Goal: Task Accomplishment & Management: Manage account settings

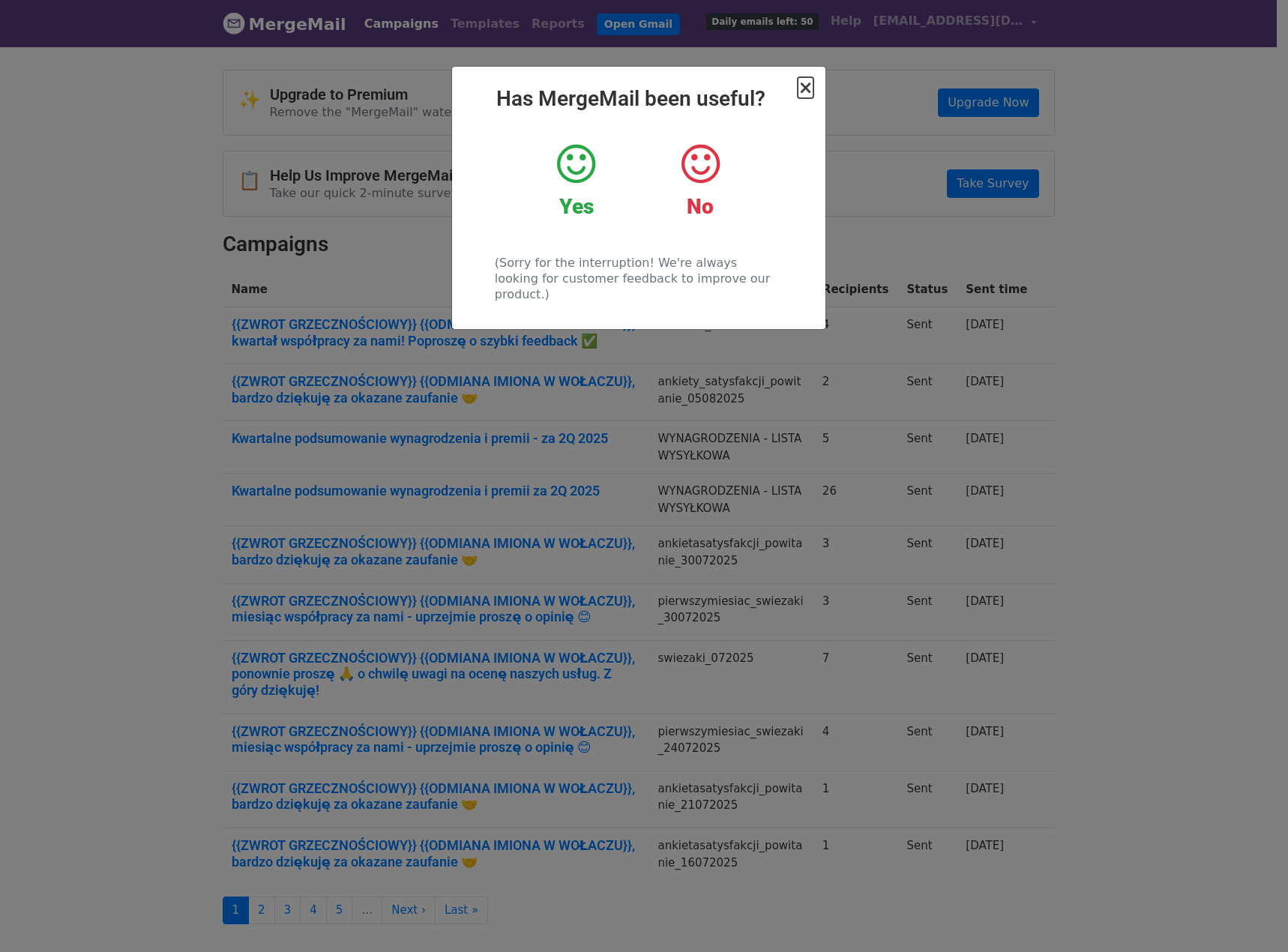
click at [806, 88] on span "×" at bounding box center [805, 87] width 15 height 21
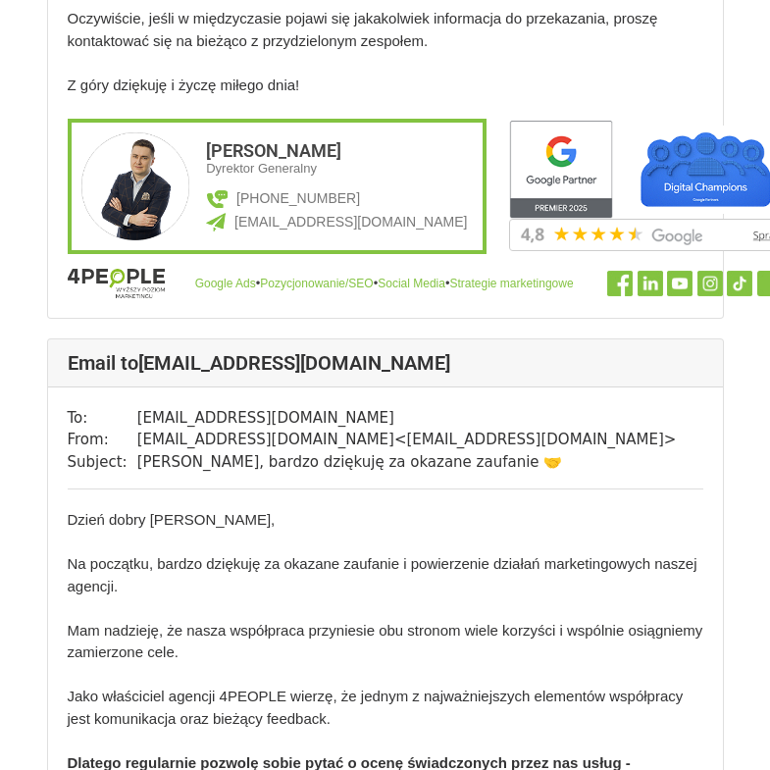
scroll to position [2769, 0]
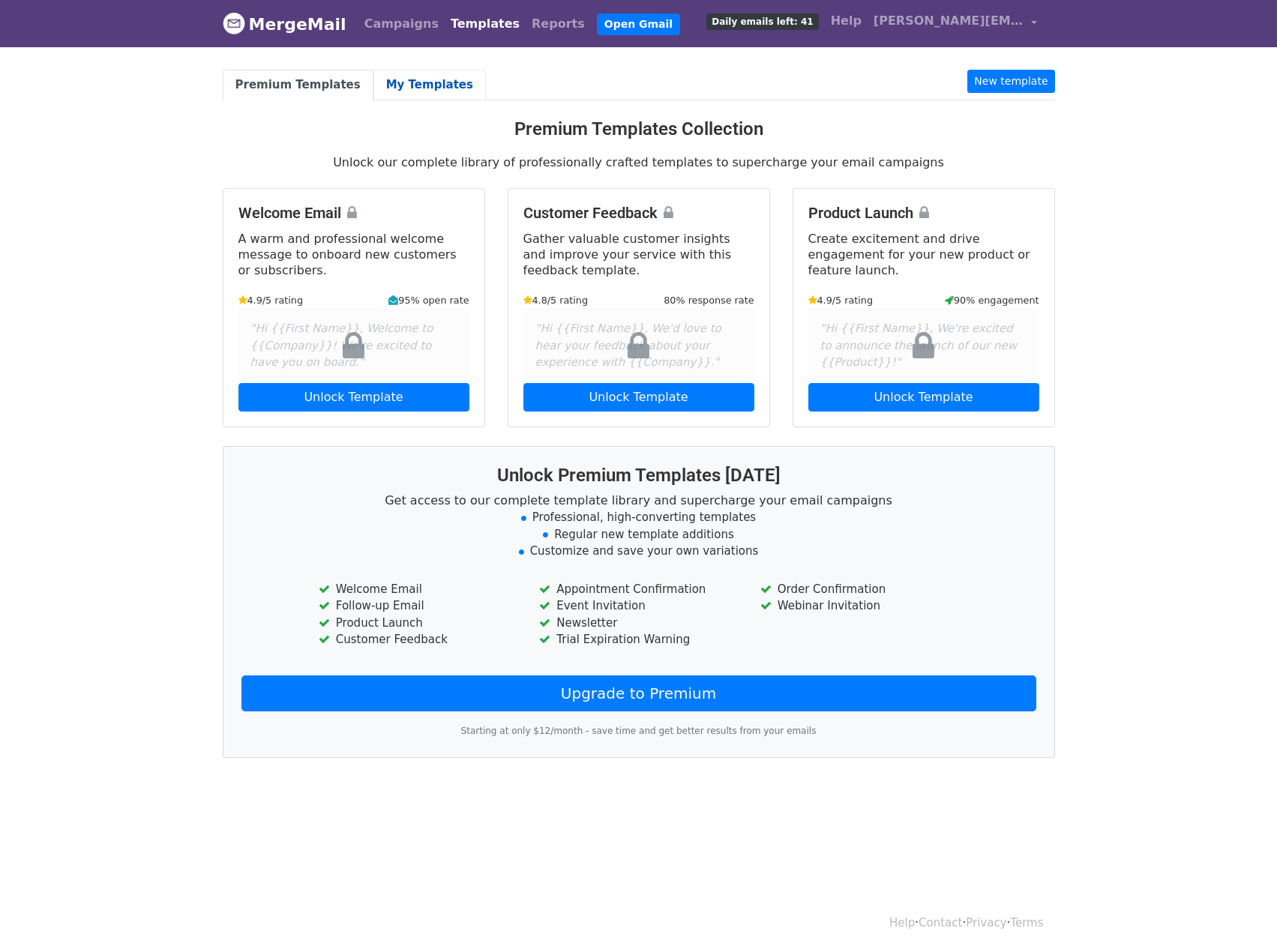
click at [420, 88] on link "My Templates" at bounding box center [429, 85] width 112 height 31
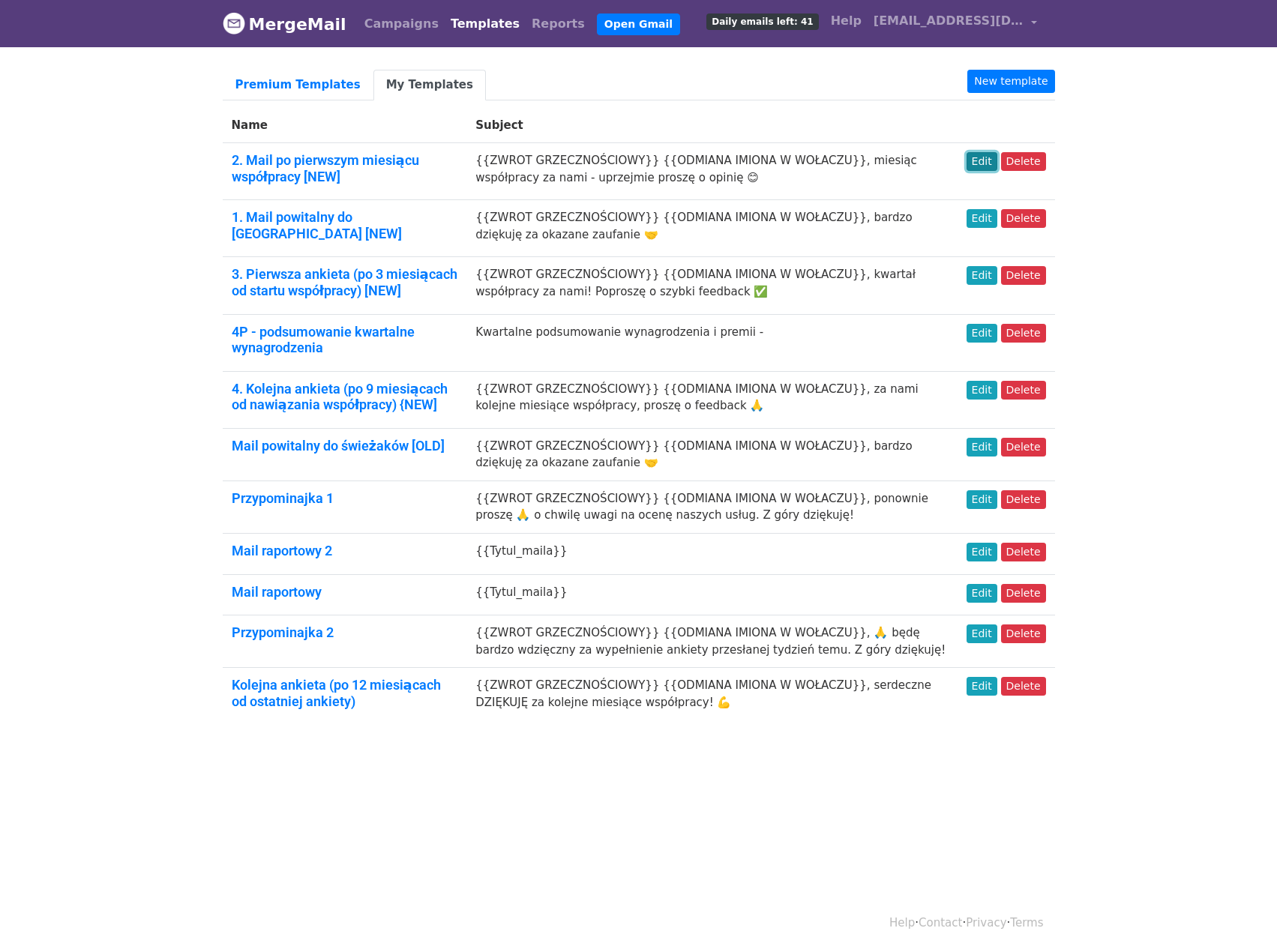
click at [989, 160] on link "Edit" at bounding box center [982, 161] width 31 height 19
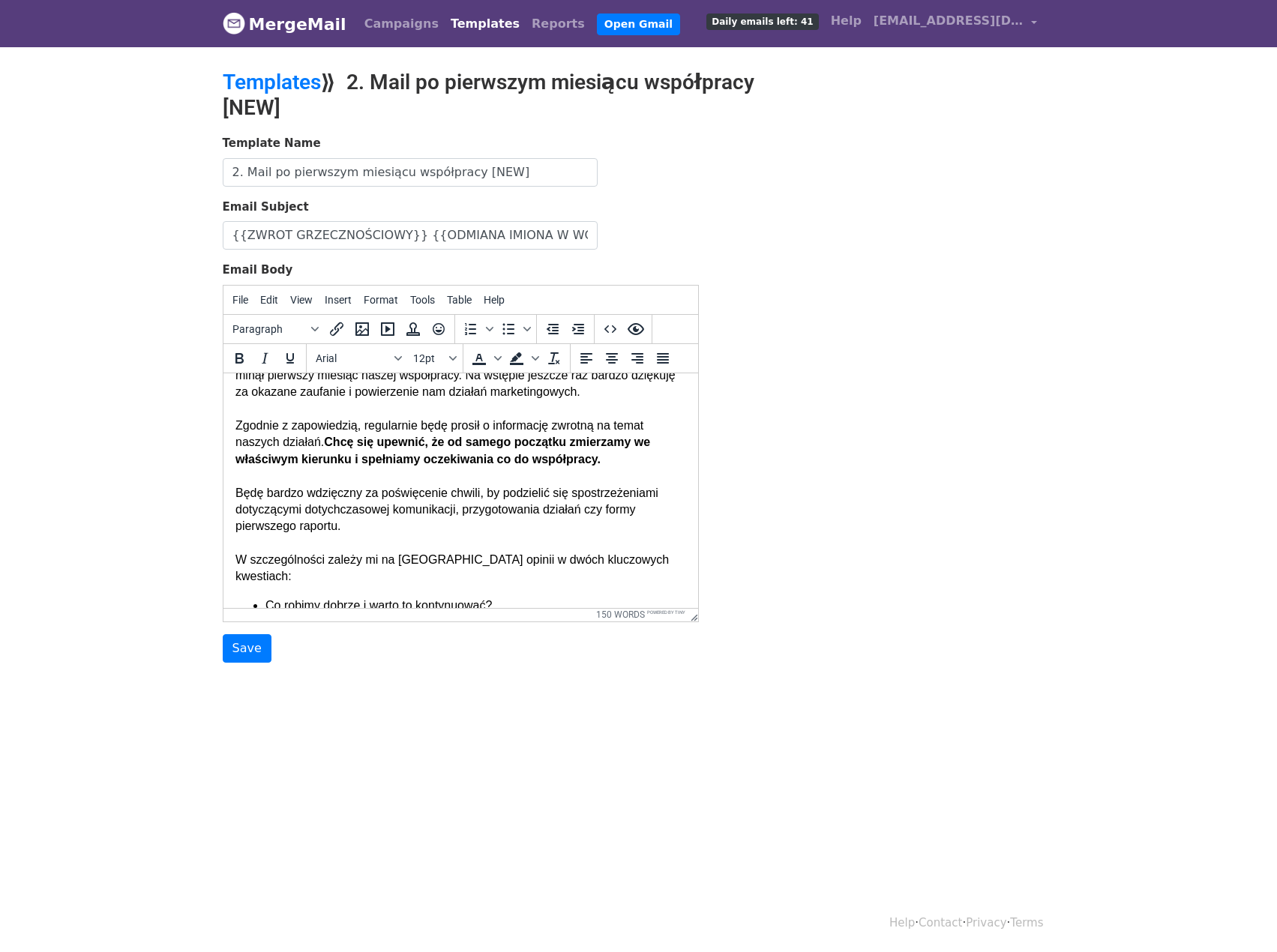
scroll to position [75, 0]
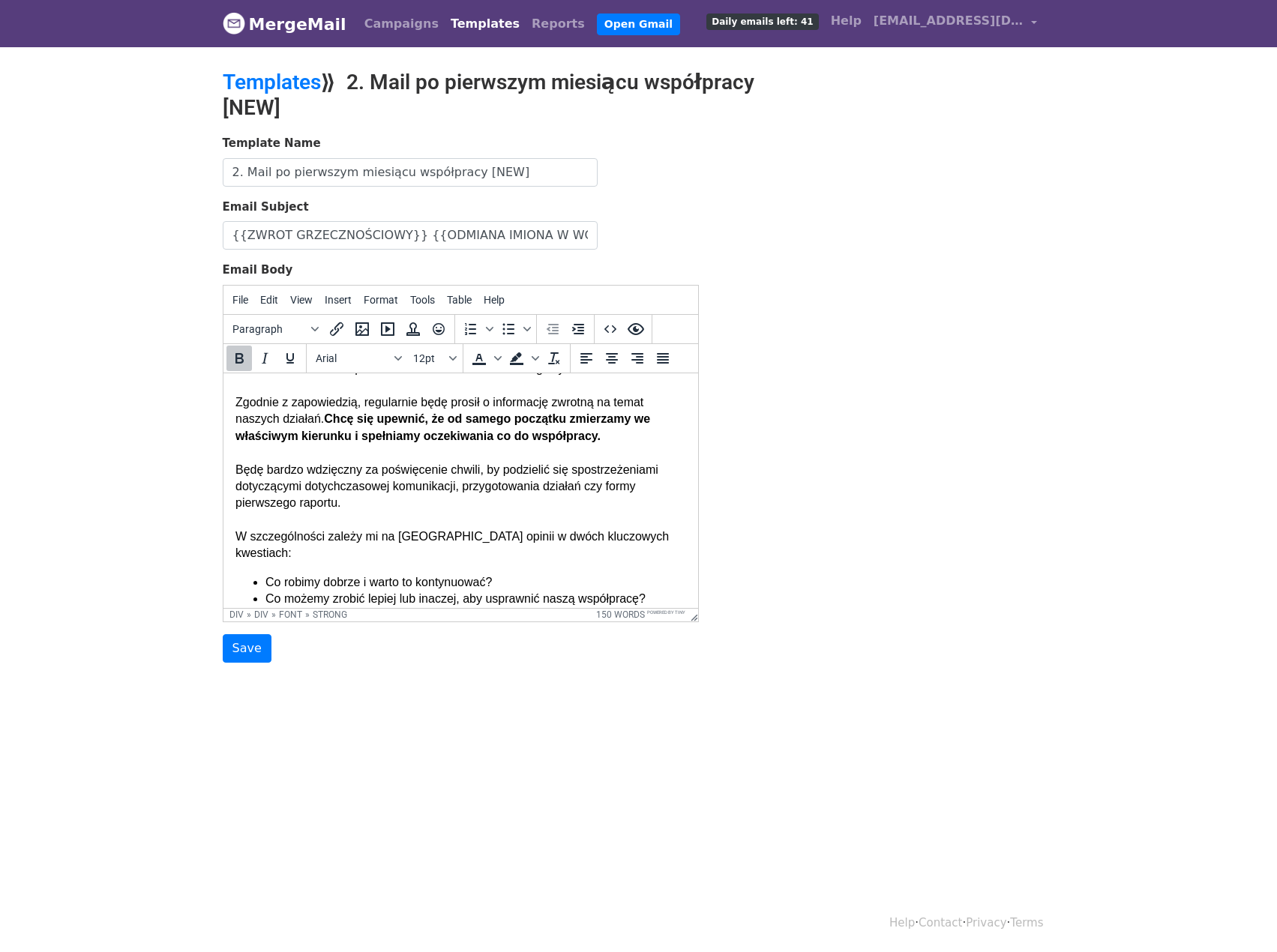
click at [333, 436] on strong "Chcę się upewnić, że od samego początku zmierzamy we właściwym kierunku i spełn…" at bounding box center [442, 426] width 415 height 29
click at [331, 437] on strong "Chcę się upewnić, że od samego początku zmierzamy we właściwym kierunku i spełn…" at bounding box center [442, 426] width 415 height 29
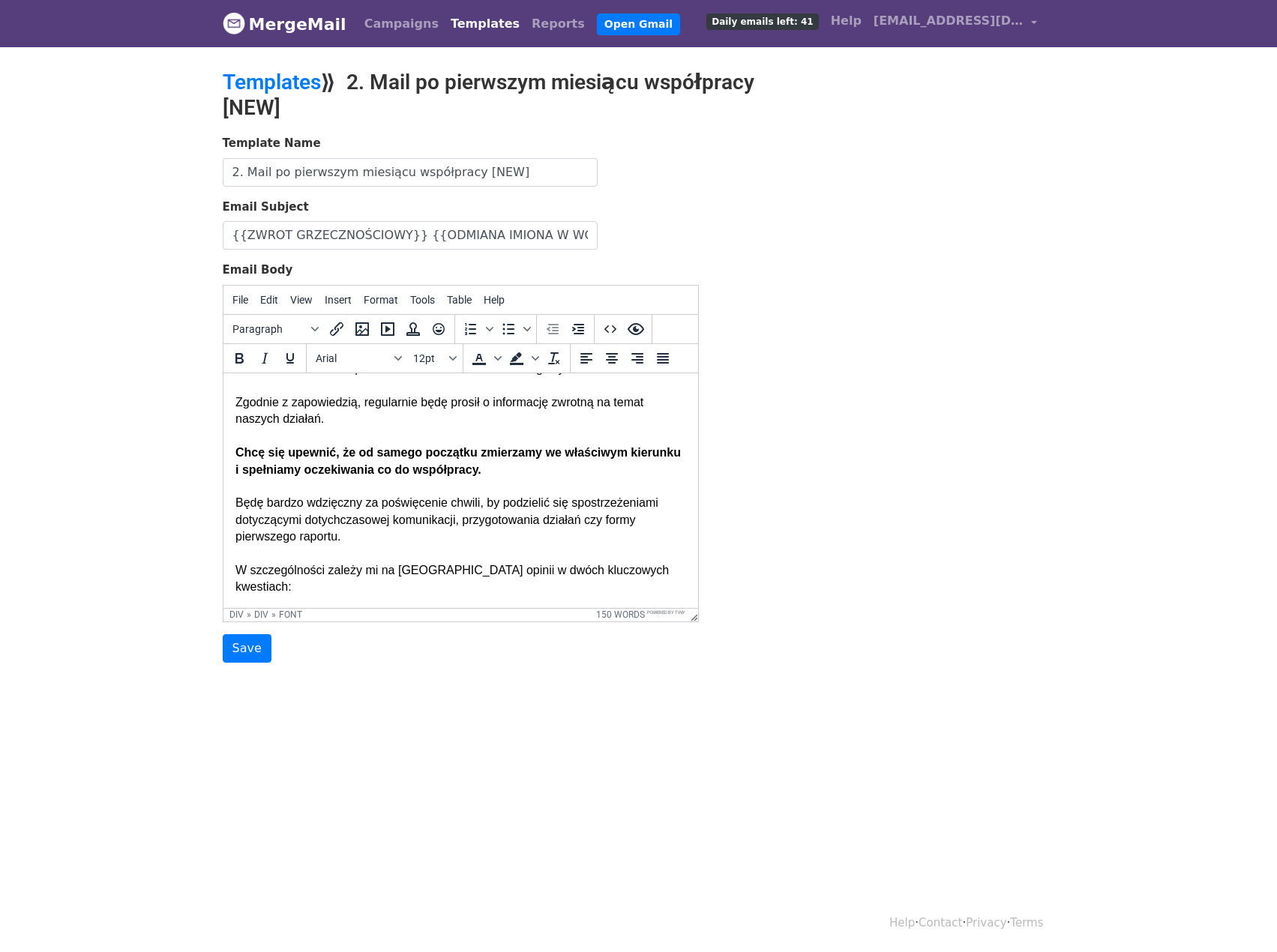
click at [403, 544] on div "Będę bardzo wdzięczny za poświęcenie chwili, by podzielić się spostrzeżeniami d…" at bounding box center [460, 520] width 451 height 50
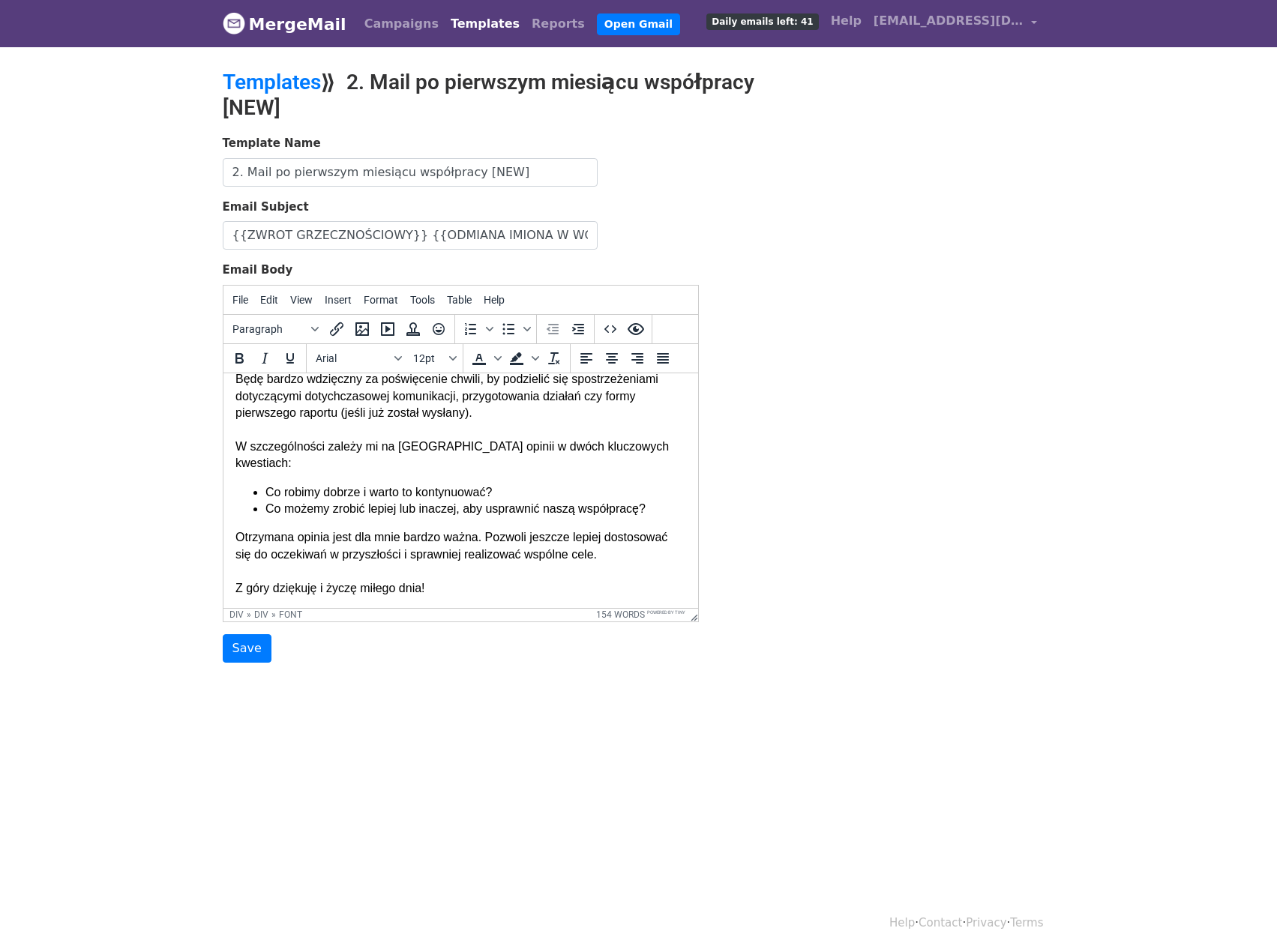
scroll to position [225, 0]
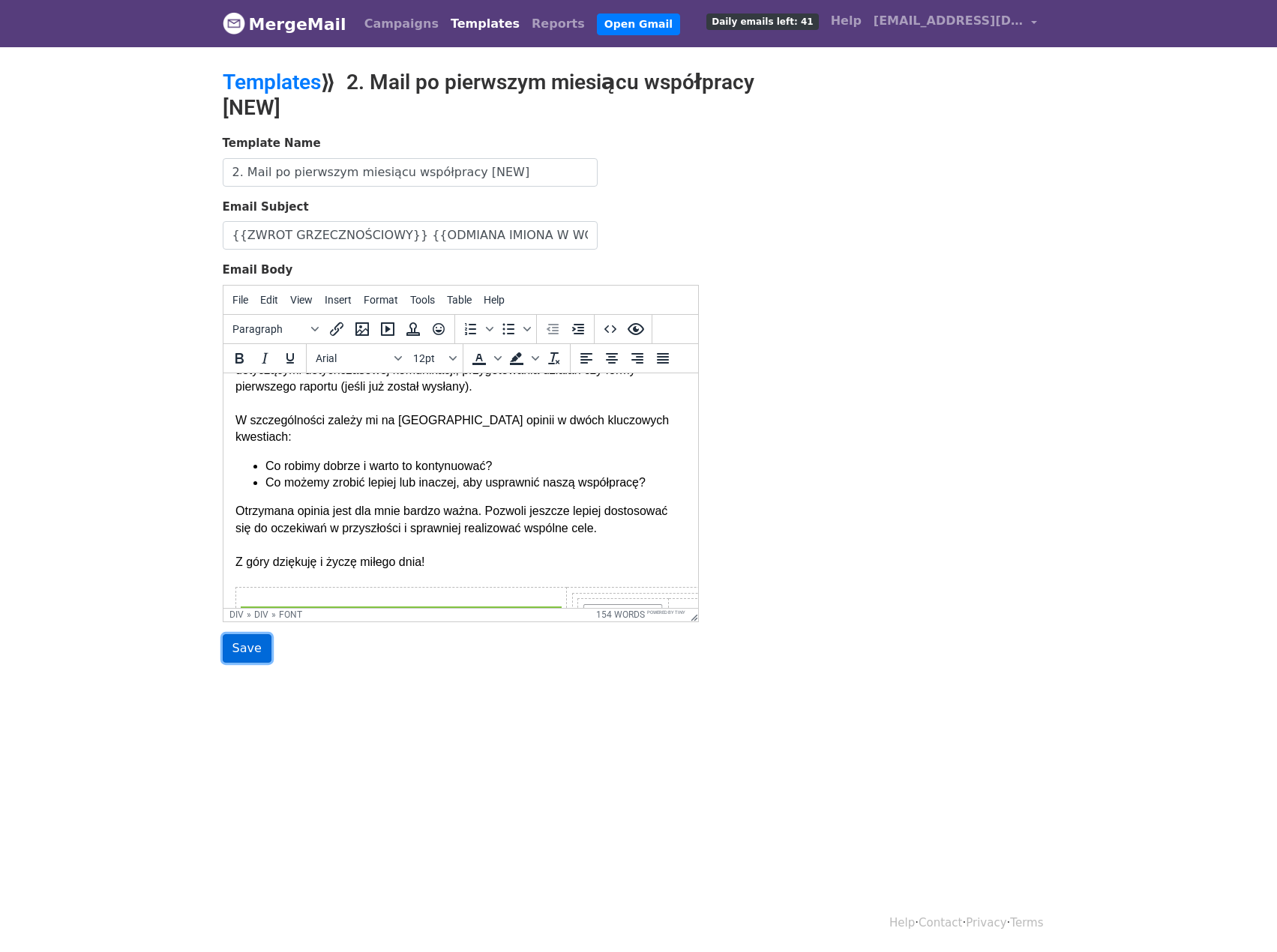
click at [251, 644] on input "Save" at bounding box center [247, 648] width 49 height 28
